Goal: Task Accomplishment & Management: Manage account settings

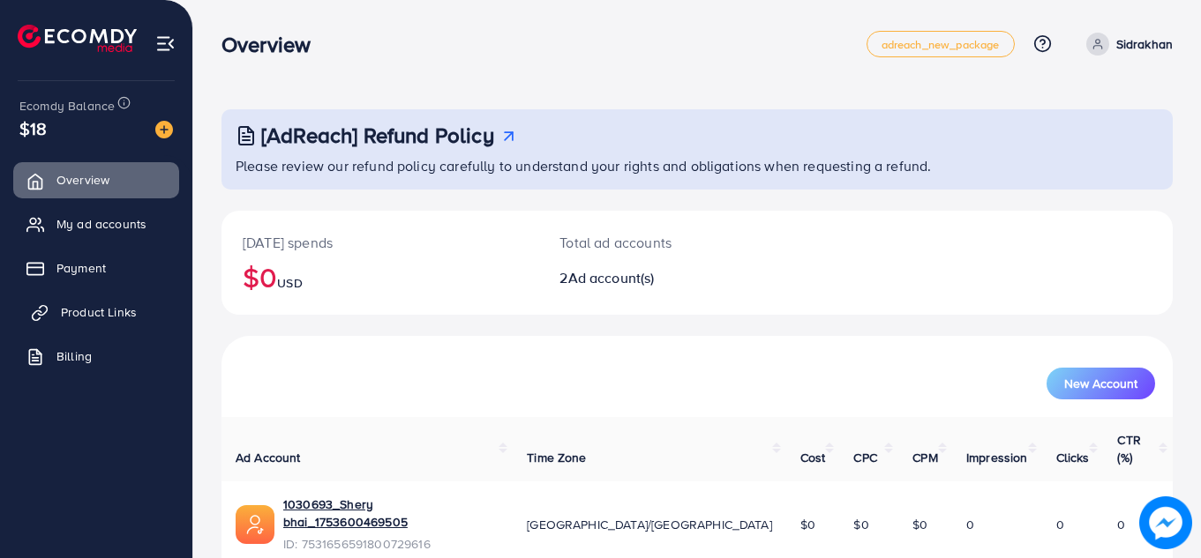
click at [116, 307] on span "Product Links" at bounding box center [99, 312] width 76 height 18
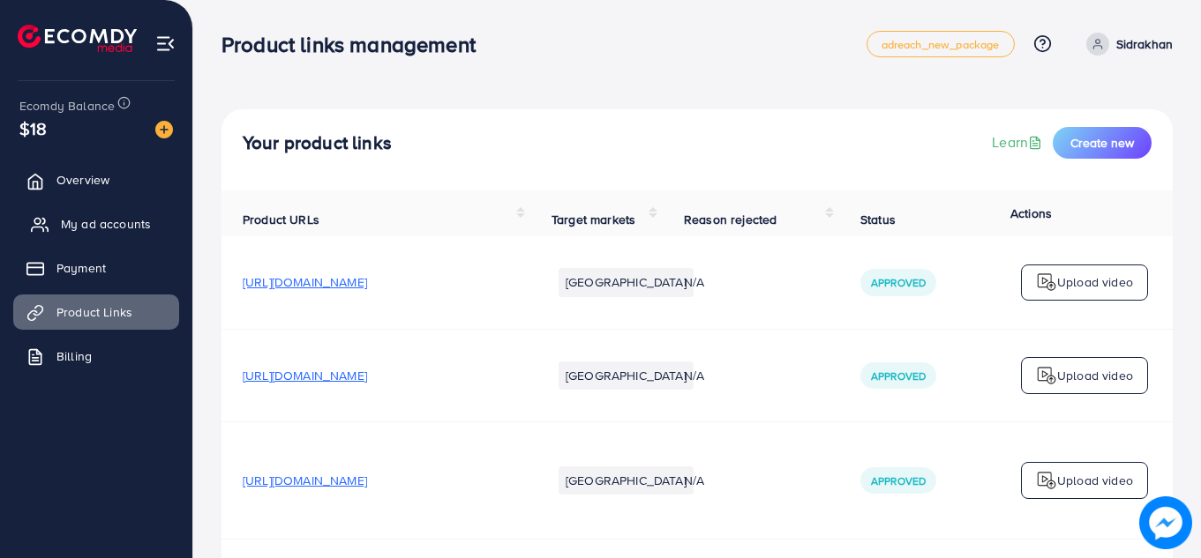
click at [124, 221] on span "My ad accounts" at bounding box center [106, 224] width 90 height 18
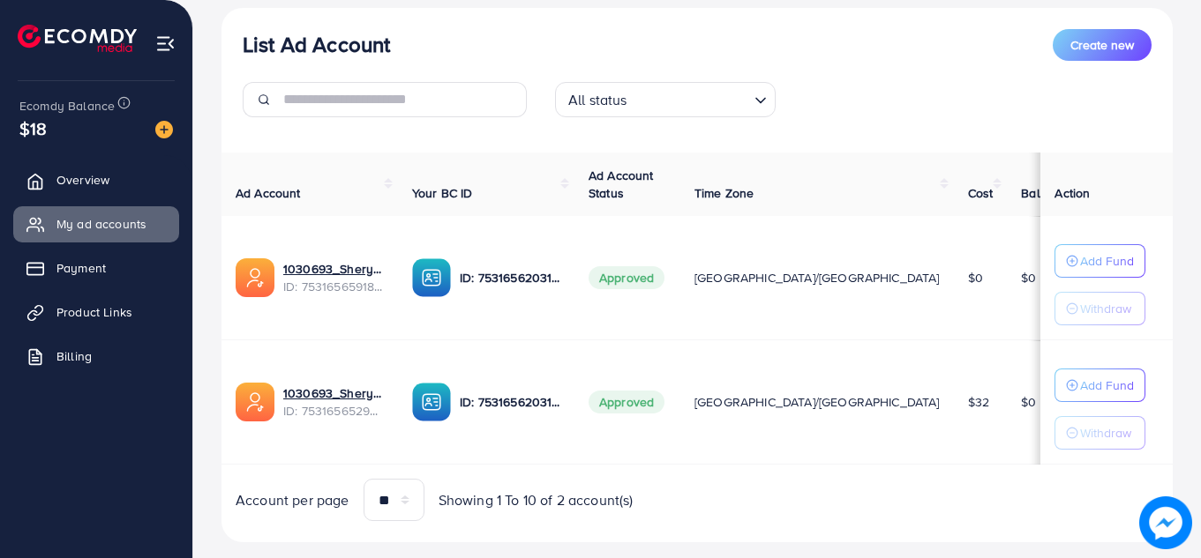
scroll to position [237, 0]
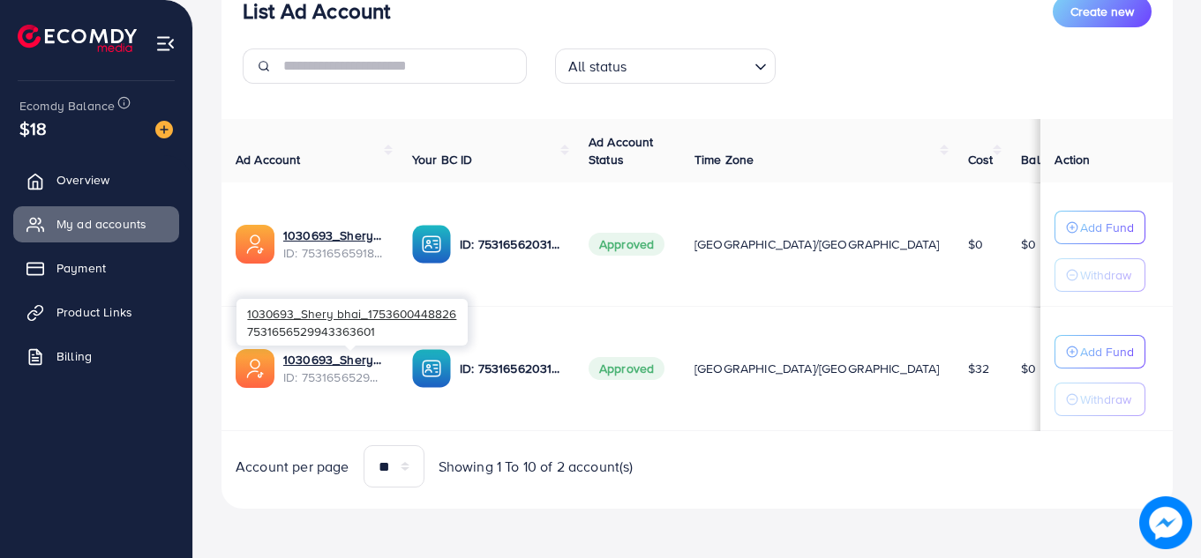
click at [367, 373] on span "ID: 7531656529943363601" at bounding box center [333, 378] width 101 height 18
click at [333, 366] on link "1030693_Shery bhai_1753600448826" at bounding box center [333, 360] width 101 height 18
